Goal: Transaction & Acquisition: Obtain resource

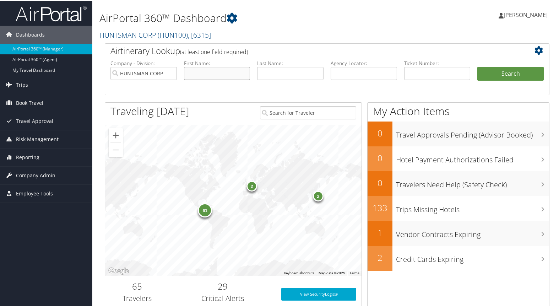
click at [206, 72] on input "text" at bounding box center [217, 72] width 66 height 13
click at [417, 72] on input "text" at bounding box center [437, 72] width 66 height 13
type input "00173074541864"
click at [513, 69] on button "Search" at bounding box center [510, 73] width 66 height 14
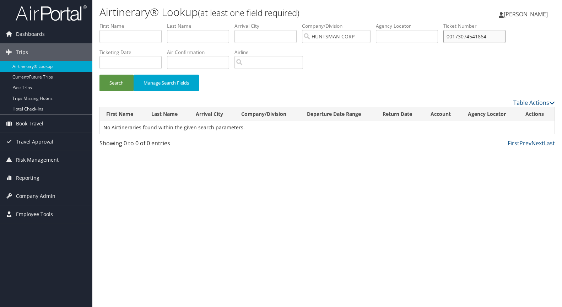
click at [497, 39] on input "00173074541864" at bounding box center [474, 36] width 62 height 13
type input "0017307454186"
click at [111, 81] on button "Search" at bounding box center [116, 83] width 34 height 17
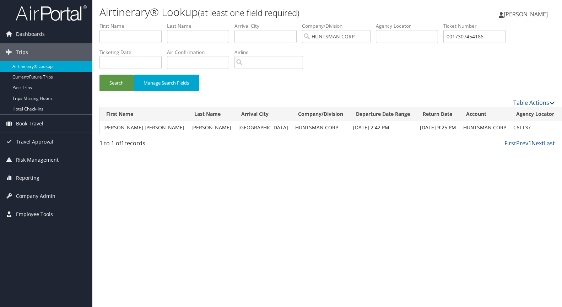
click at [561, 127] on link "View" at bounding box center [569, 127] width 11 height 7
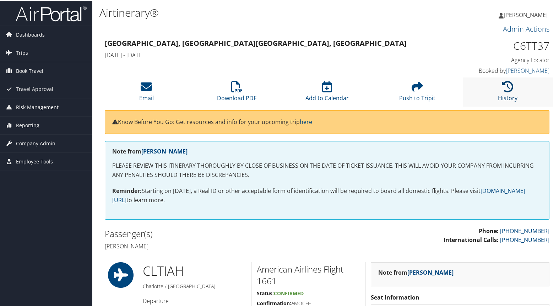
click at [504, 85] on icon at bounding box center [507, 85] width 11 height 11
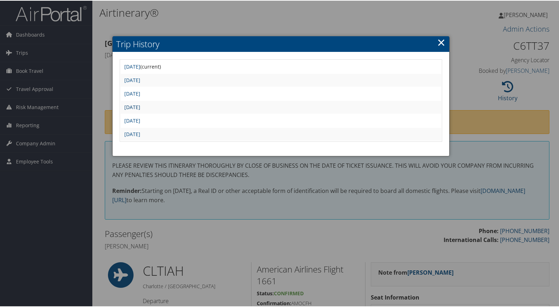
click at [140, 106] on link "Fri May 9 09:29:34 MDT 2025" at bounding box center [132, 106] width 16 height 7
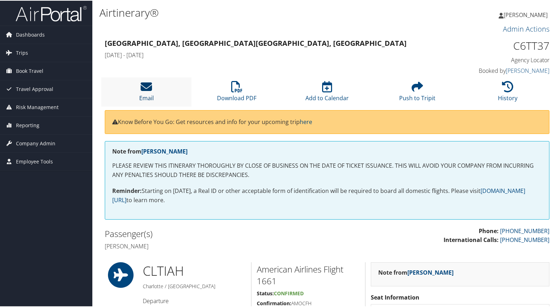
click at [147, 90] on icon at bounding box center [146, 85] width 11 height 11
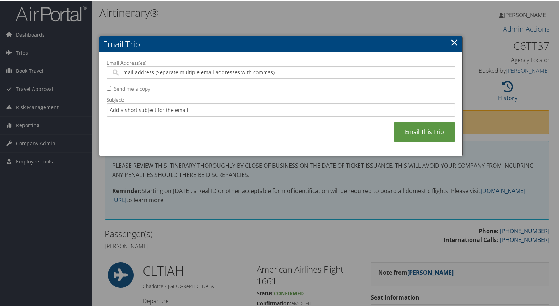
click at [125, 70] on input "Email Address(es):" at bounding box center [280, 71] width 339 height 7
type input "rhonda"
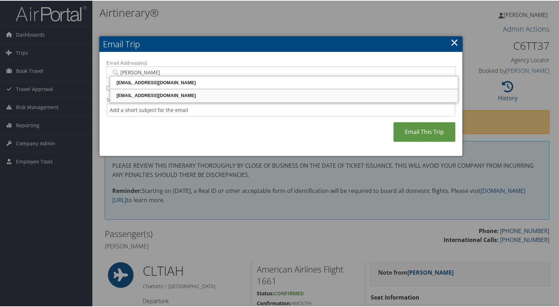
click at [140, 96] on div "RHONDA_FRYE@HUNTSMAN.COM" at bounding box center [284, 94] width 346 height 7
type input "RHONDA_FRYE@HUNTSMAN.COM"
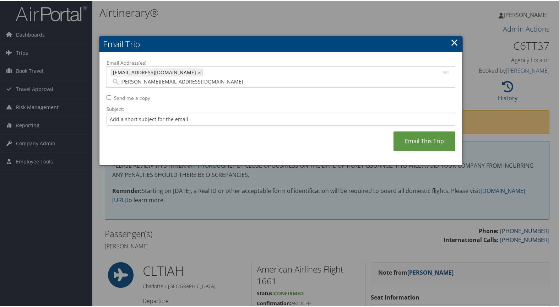
type input "james_jacobs@huntsman.com"
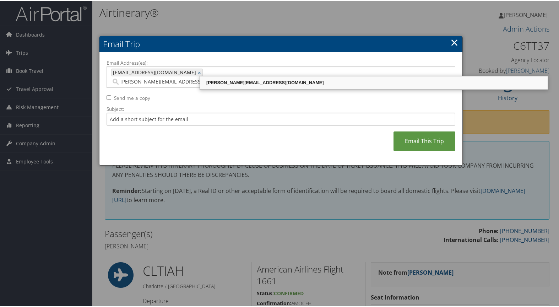
click at [231, 80] on div "[PERSON_NAME][EMAIL_ADDRESS][DOMAIN_NAME]" at bounding box center [374, 81] width 346 height 7
type input "[EMAIL_ADDRESS][DOMAIN_NAME], [PERSON_NAME][EMAIL_ADDRESS][DOMAIN_NAME]"
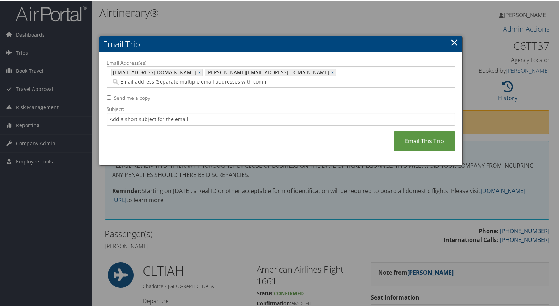
click at [129, 138] on div "Email Address(es): RHONDA_FRYE@HUNTSMAN.COM, JAMES_JACOBS@HUNTSMAN.COM RHONDA_F…" at bounding box center [281, 108] width 349 height 99
click at [419, 131] on link "Email This Trip" at bounding box center [425, 141] width 62 height 20
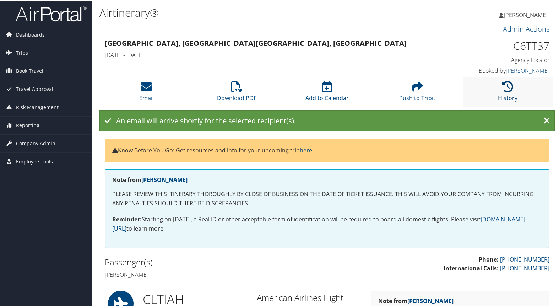
click at [506, 87] on icon at bounding box center [507, 85] width 11 height 11
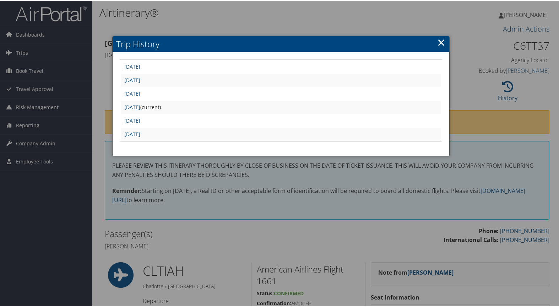
click at [140, 65] on link "Tue Jun 3 10:02:43 MDT 2025" at bounding box center [132, 66] width 16 height 7
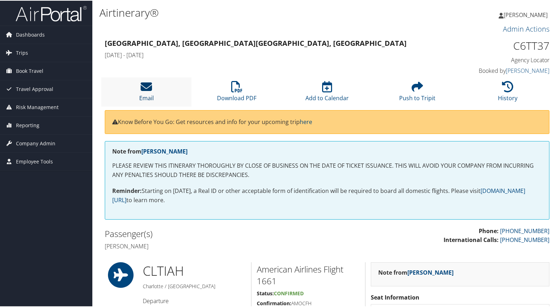
click at [148, 89] on icon at bounding box center [146, 85] width 11 height 11
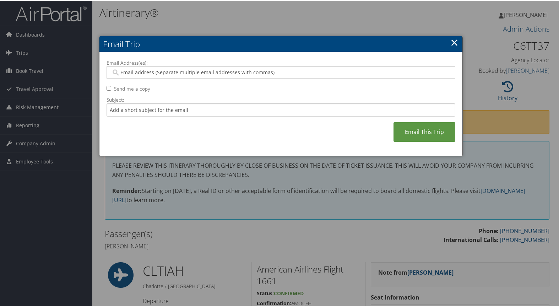
click at [138, 69] on input "Email Address(es):" at bounding box center [280, 71] width 339 height 7
type input "[PERSON_NAME]"
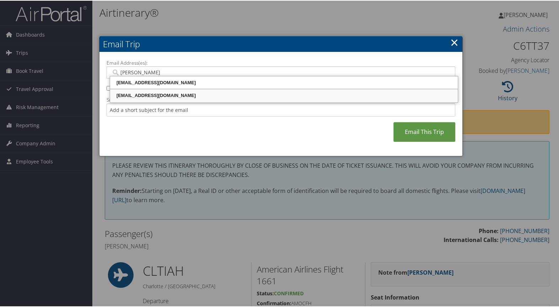
click at [163, 94] on div "[EMAIL_ADDRESS][DOMAIN_NAME]" at bounding box center [284, 94] width 346 height 7
type input "[EMAIL_ADDRESS][DOMAIN_NAME]"
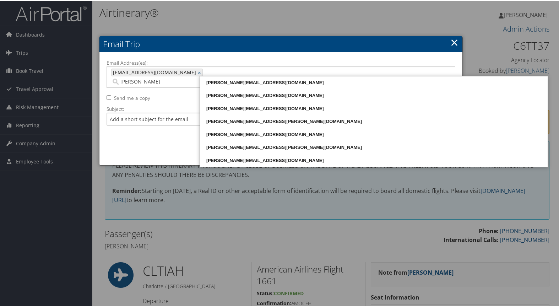
type input "[PERSON_NAME]"
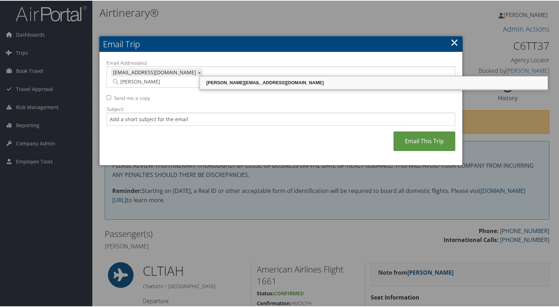
click at [270, 82] on div "[PERSON_NAME][EMAIL_ADDRESS][DOMAIN_NAME]" at bounding box center [374, 81] width 346 height 7
type input "[EMAIL_ADDRESS][DOMAIN_NAME], [PERSON_NAME][EMAIL_ADDRESS][DOMAIN_NAME]"
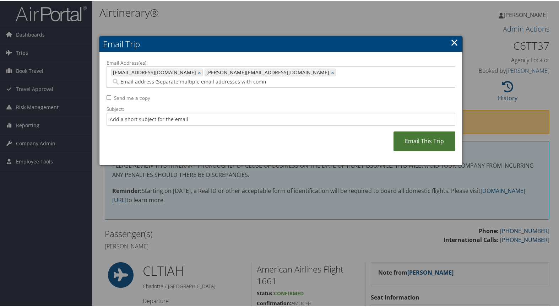
click at [429, 132] on link "Email This Trip" at bounding box center [425, 141] width 62 height 20
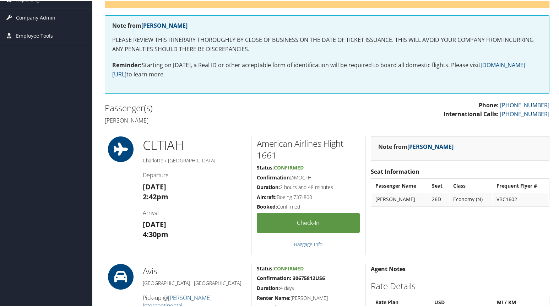
scroll to position [249, 0]
